Goal: Information Seeking & Learning: Learn about a topic

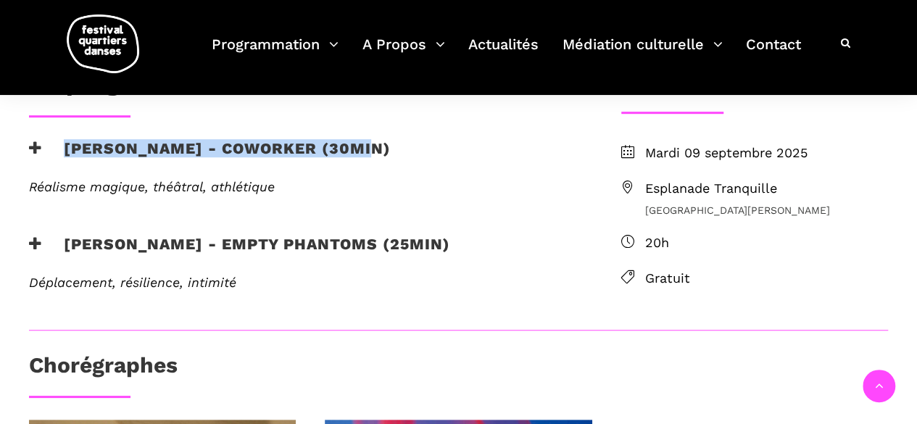
drag, startPoint x: 62, startPoint y: 140, endPoint x: 367, endPoint y: 167, distance: 306.4
click at [367, 167] on h3 "[PERSON_NAME] - coworker (30min)" at bounding box center [210, 157] width 362 height 36
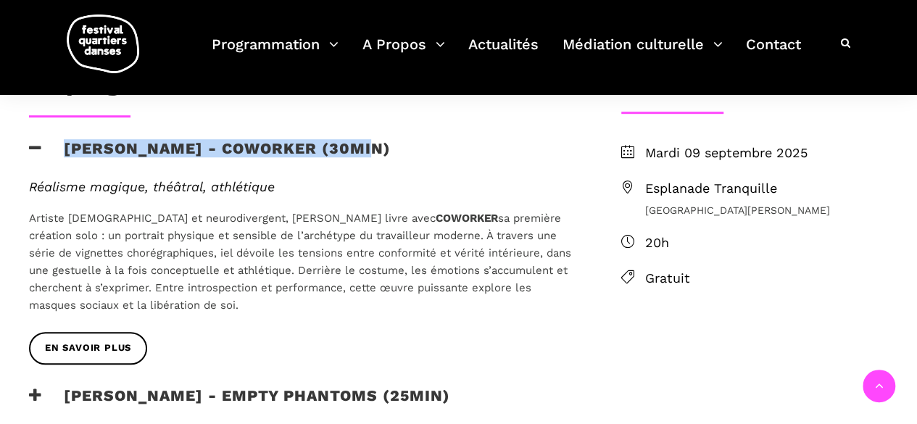
copy h3 "[PERSON_NAME] - coworker"
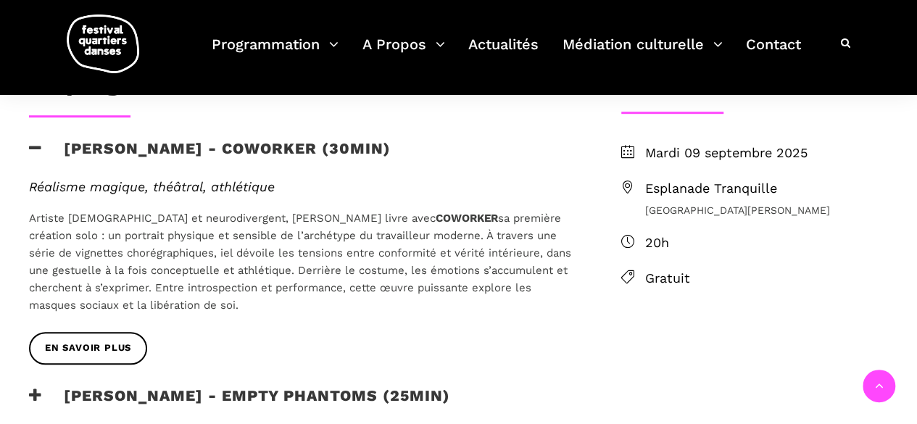
click at [302, 318] on div "Réalisme magique, théâtral, athlétique Artiste [DEMOGRAPHIC_DATA] et neurodiver…" at bounding box center [301, 255] width 574 height 153
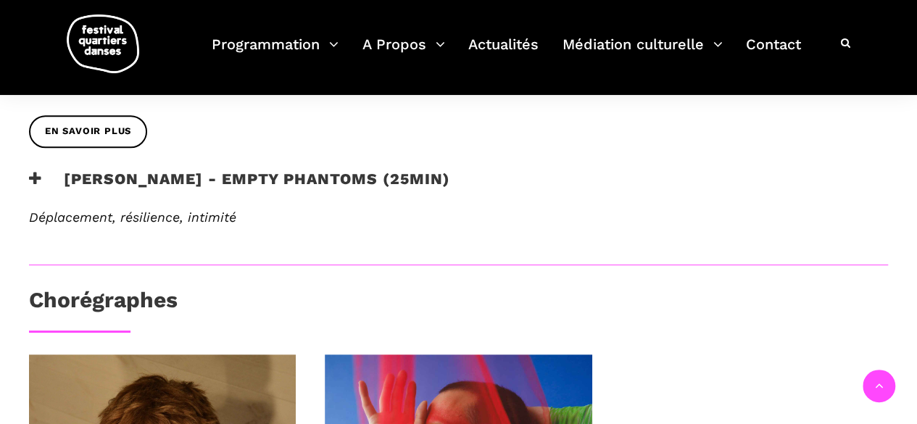
scroll to position [599, 0]
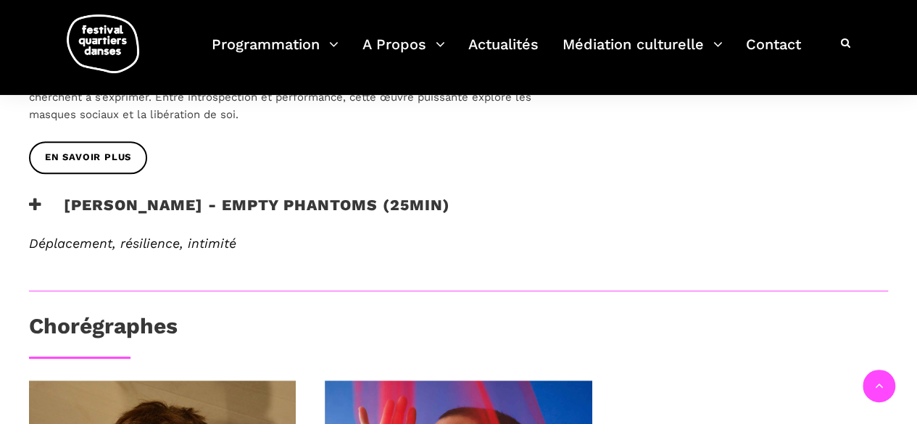
click at [58, 202] on h3 "[PERSON_NAME] - Empty phantoms (25min)" at bounding box center [239, 214] width 421 height 36
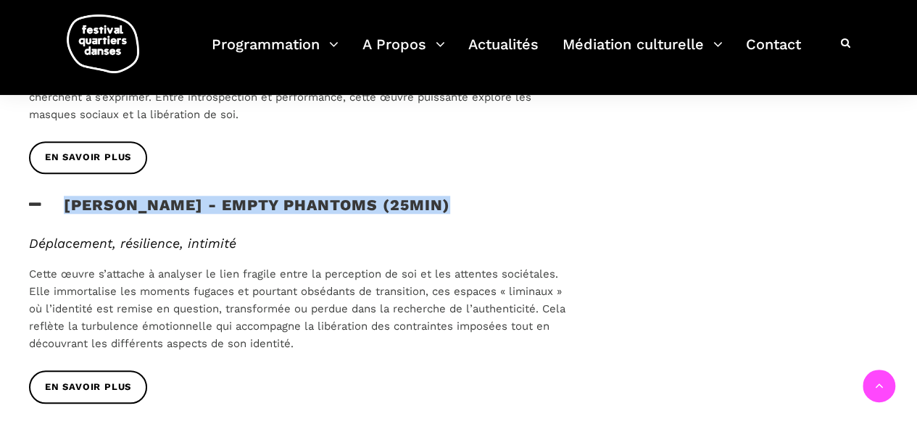
drag, startPoint x: 65, startPoint y: 202, endPoint x: 477, endPoint y: 207, distance: 411.8
click at [477, 207] on div "[PERSON_NAME] - Empty phantoms (25min)" at bounding box center [301, 214] width 545 height 36
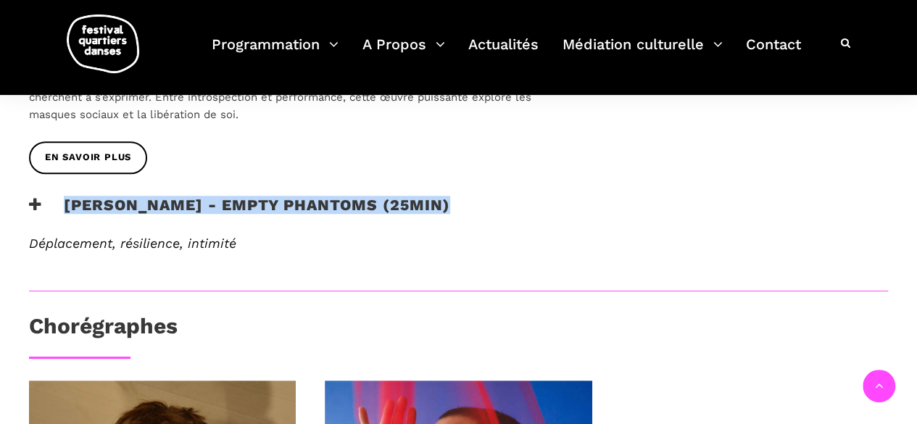
click at [378, 202] on h3 "[PERSON_NAME] - Empty phantoms (25min)" at bounding box center [239, 214] width 421 height 36
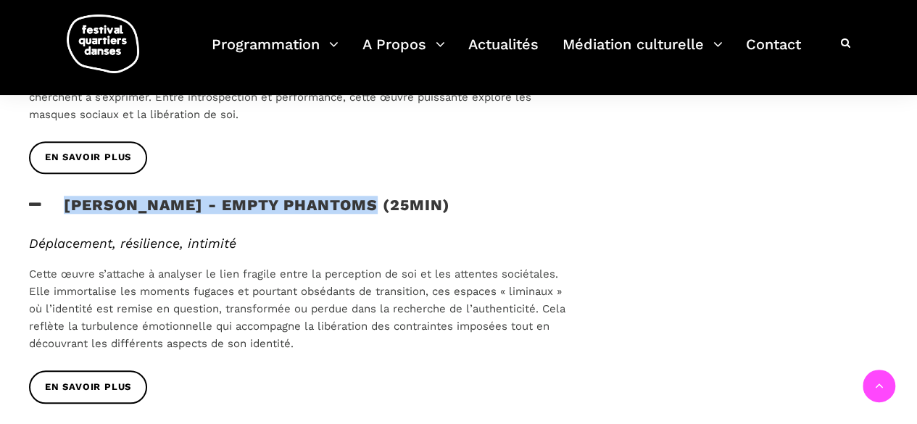
drag, startPoint x: 61, startPoint y: 202, endPoint x: 365, endPoint y: 223, distance: 305.1
click at [365, 223] on h3 "[PERSON_NAME] - Empty phantoms (25min)" at bounding box center [239, 214] width 421 height 36
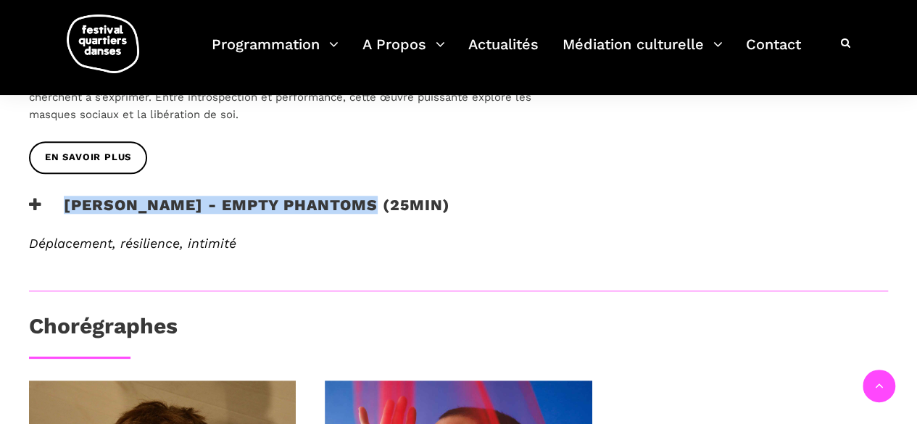
copy h3 "[PERSON_NAME] - Empty phantoms"
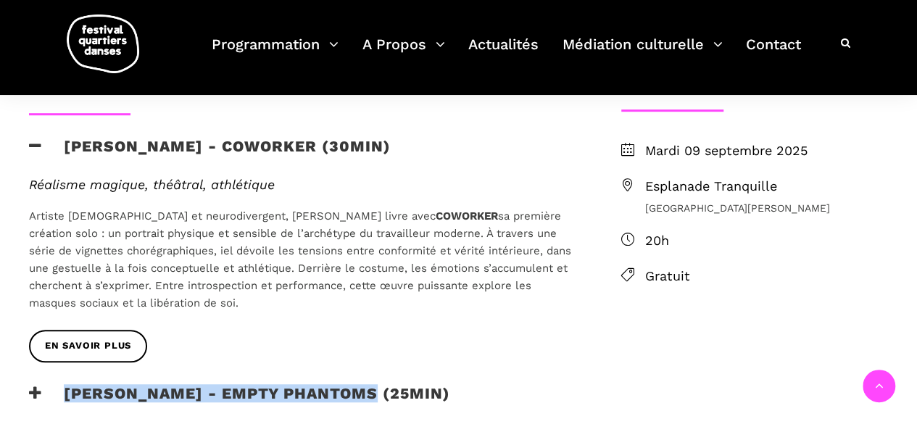
scroll to position [408, 0]
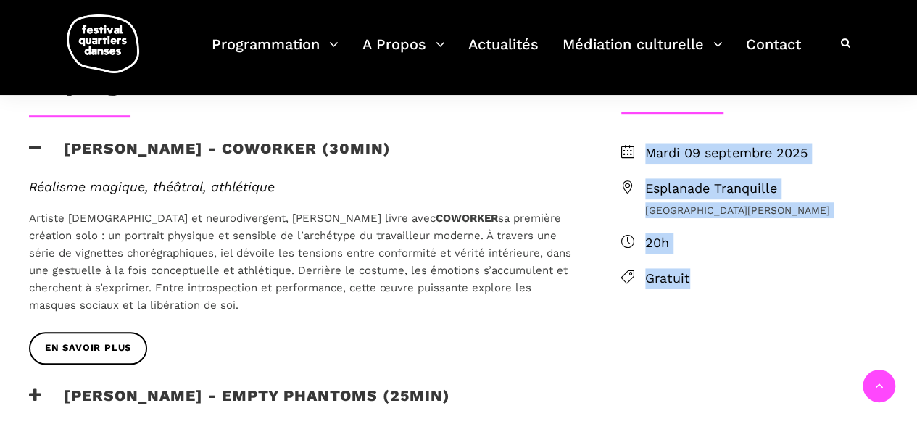
drag, startPoint x: 648, startPoint y: 146, endPoint x: 756, endPoint y: 301, distance: 189.0
click at [756, 301] on div "[DATE] Esplanade Tranquille [GEOGRAPHIC_DATA][PERSON_NAME] 20h Gratuit" at bounding box center [755, 236] width 296 height 186
copy ul "[DATE] Esplanade Tranquille [GEOGRAPHIC_DATA][PERSON_NAME] 20h Gratuit"
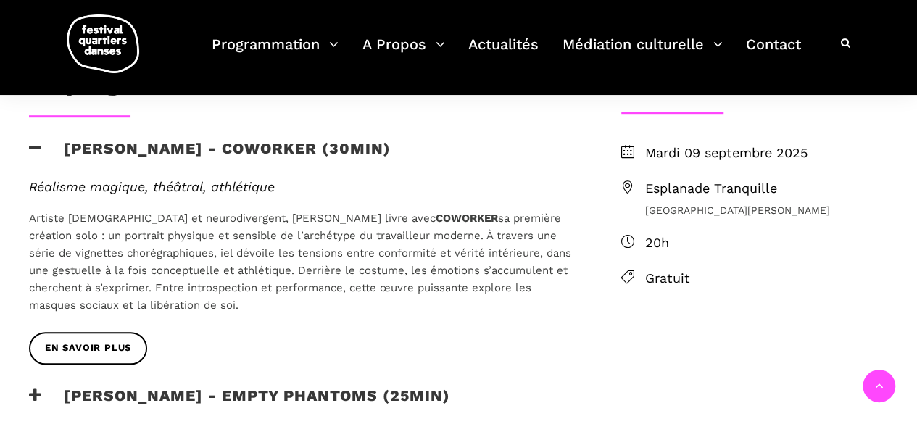
click at [420, 332] on div "EN SAVOIR PLUS" at bounding box center [301, 359] width 574 height 54
